Goal: Find specific page/section: Find specific page/section

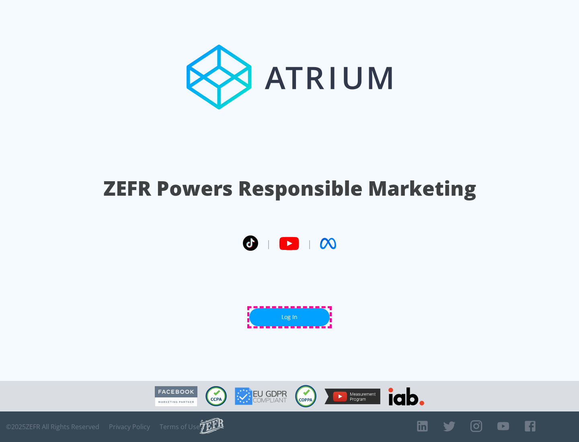
click at [290, 317] on link "Log In" at bounding box center [289, 317] width 80 height 18
